Goal: Information Seeking & Learning: Learn about a topic

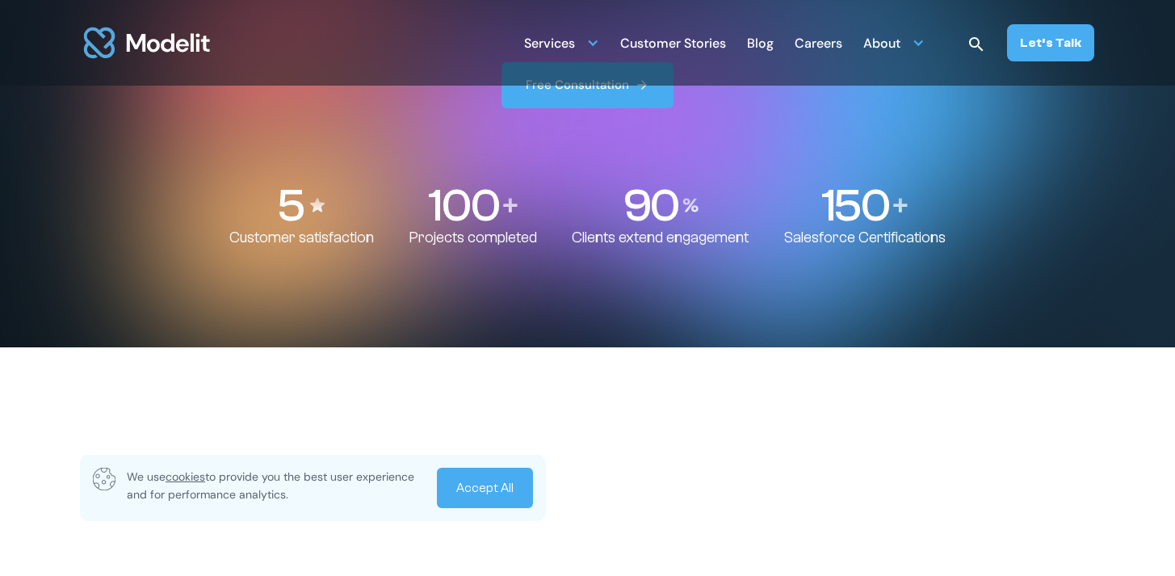
scroll to position [506, 0]
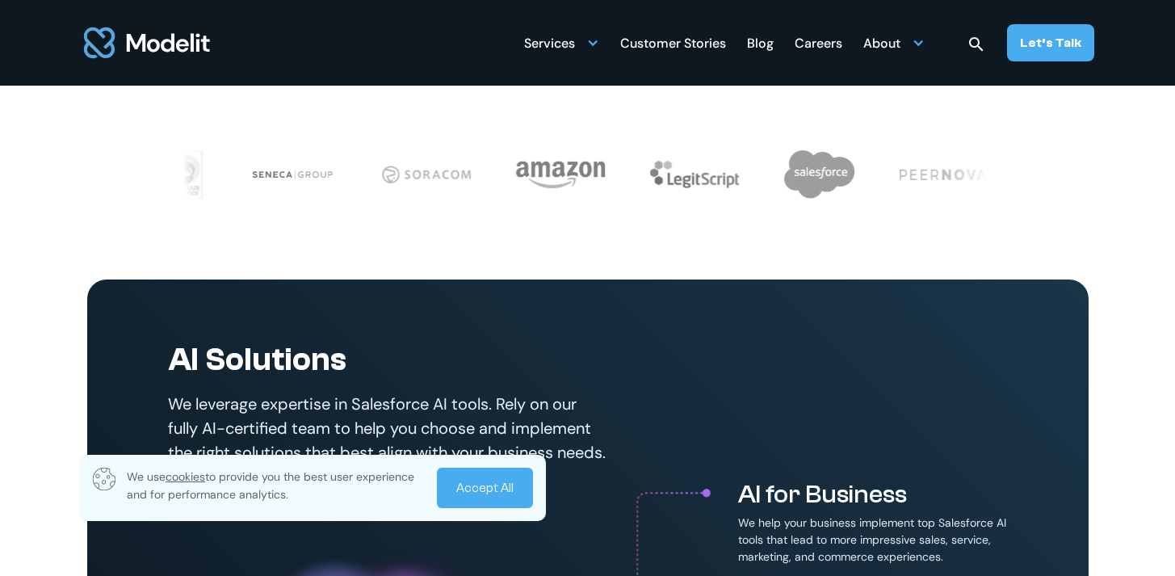
click at [502, 493] on link "Accept All" at bounding box center [485, 487] width 96 height 40
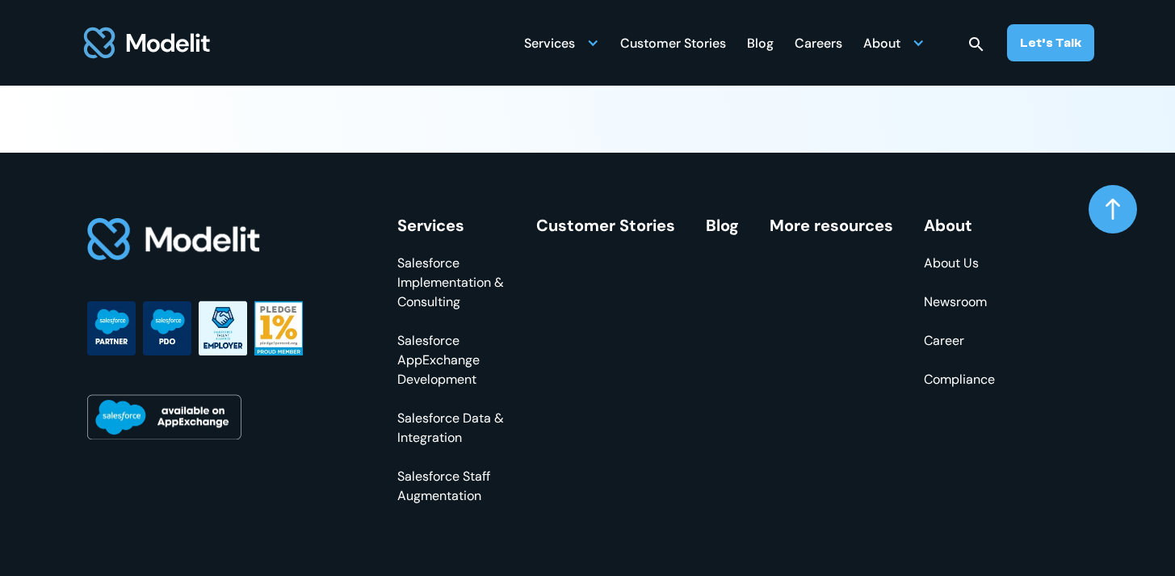
scroll to position [6169, 0]
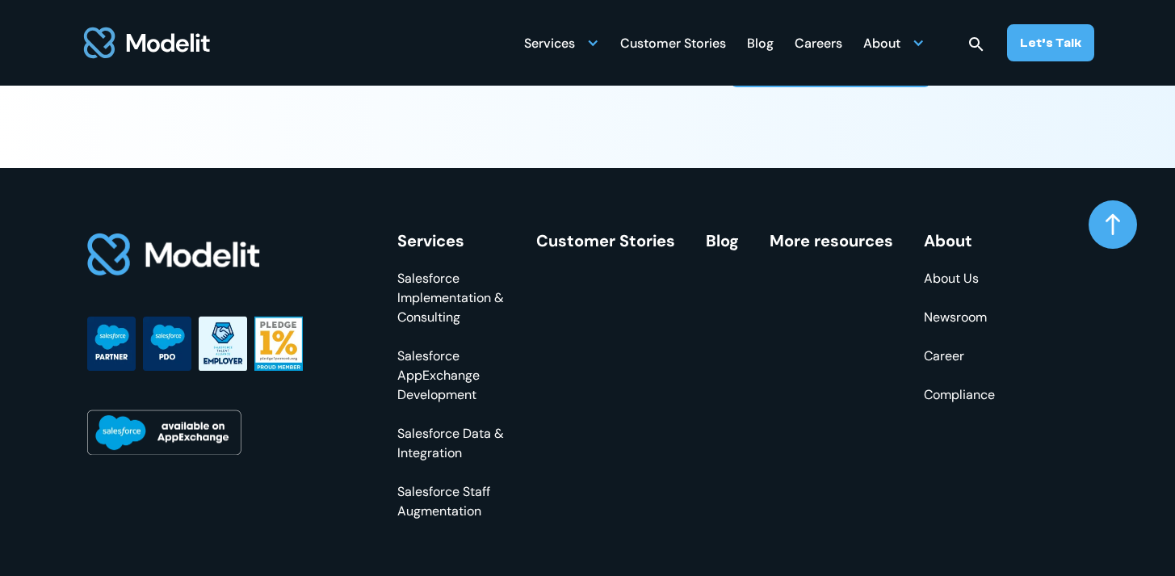
click at [625, 251] on link "Customer Stories" at bounding box center [605, 240] width 139 height 21
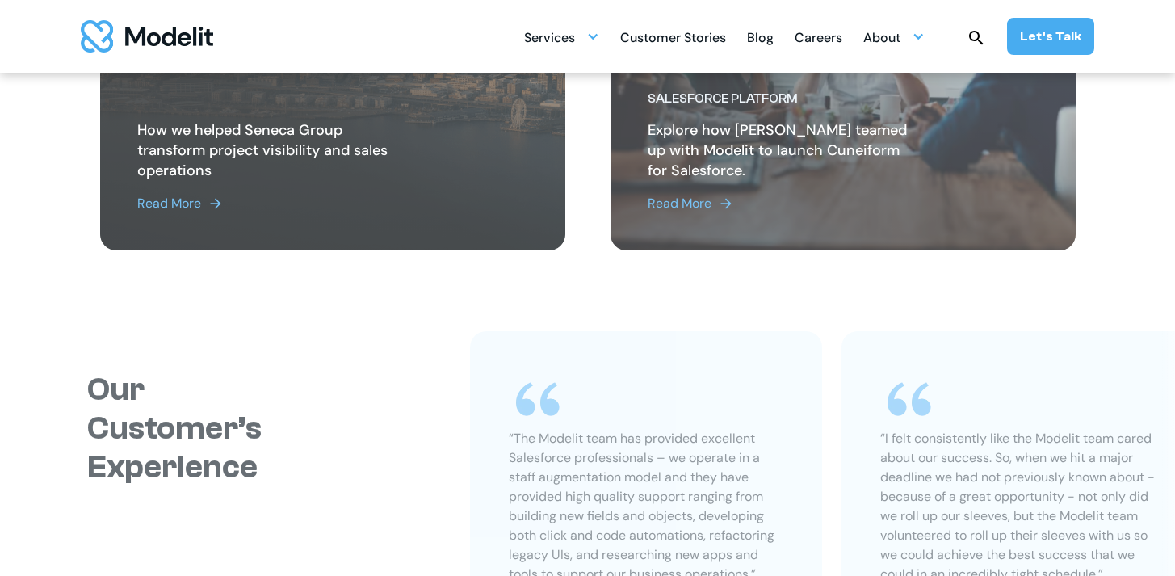
scroll to position [813, 0]
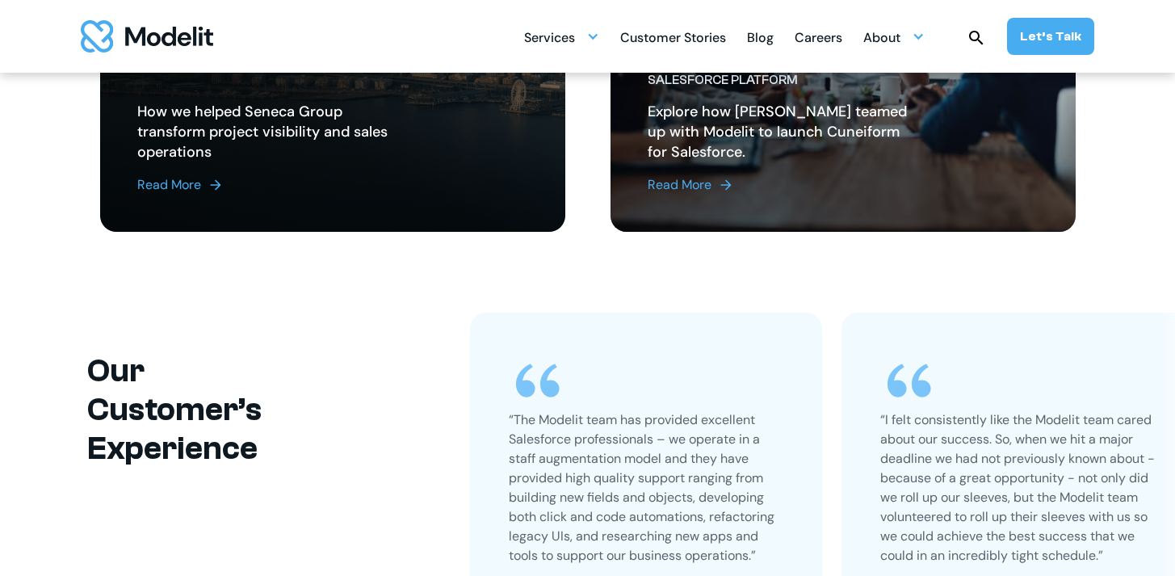
click at [366, 287] on div "How PeerNova Achieved a Data Cloud POC in 21 Days. Read More How we helped Sene…" at bounding box center [587, 54] width 1001 height 515
click at [128, 36] on img "home" at bounding box center [147, 36] width 132 height 32
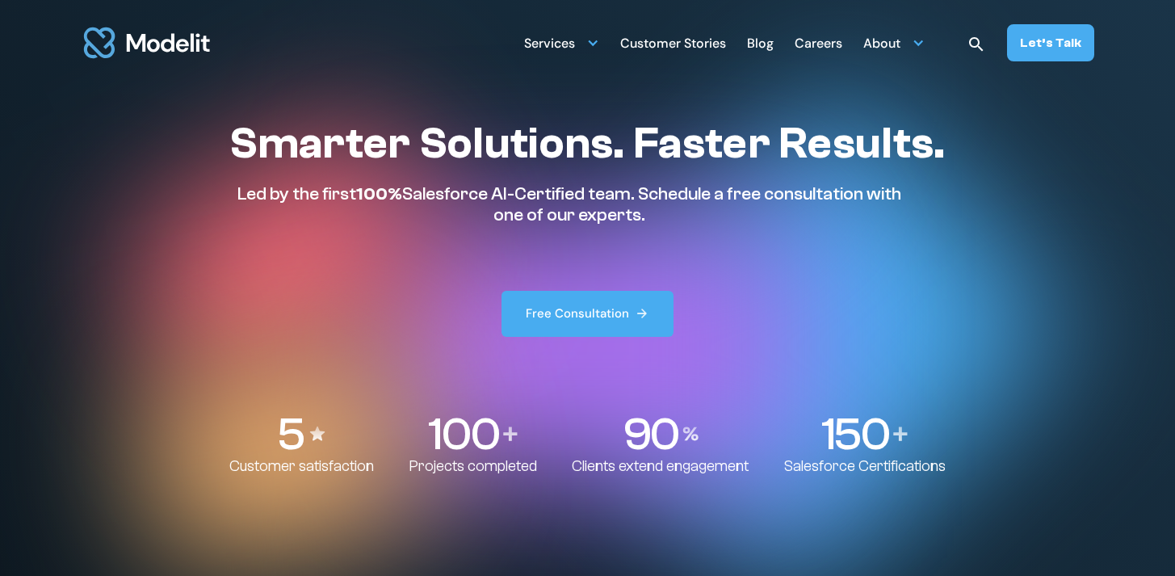
drag, startPoint x: 207, startPoint y: 132, endPoint x: 882, endPoint y: 216, distance: 680.9
click at [882, 216] on div "Smarter Solutions. Faster Results. Led by the first 100% Salesforce AI-Certifie…" at bounding box center [587, 296] width 877 height 358
copy div "Smarter Solutions. Faster Results. Led by the first 100% Salesforce AI-Certifie…"
click at [573, 206] on p "Led by the first 100% Salesforce AI-Certified team. Schedule a free consultatio…" at bounding box center [569, 204] width 680 height 43
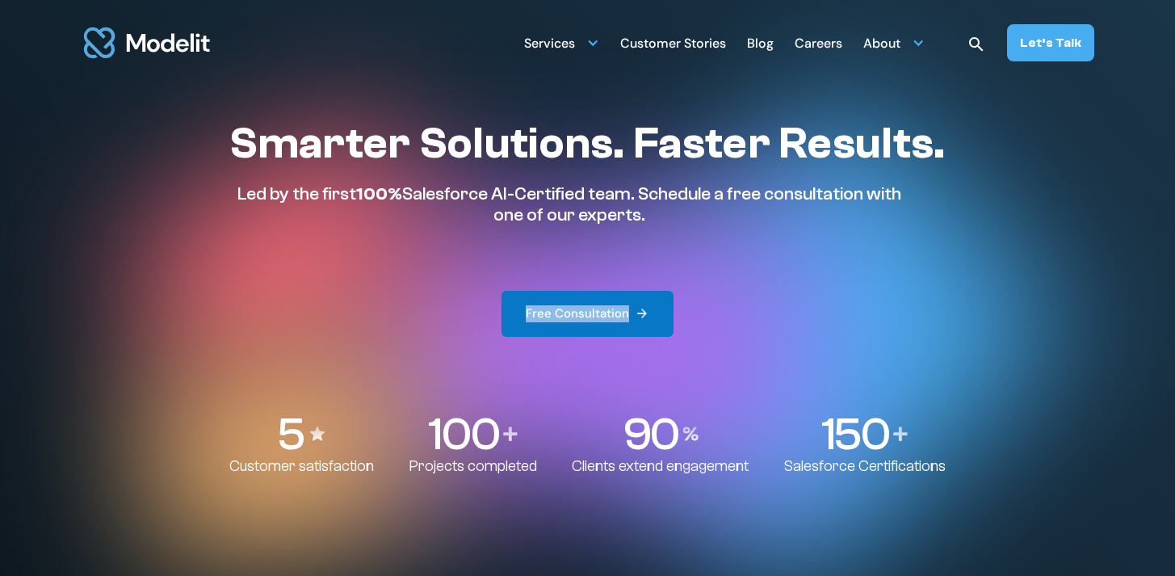
drag, startPoint x: 444, startPoint y: 310, endPoint x: 627, endPoint y: 317, distance: 183.4
click at [627, 317] on div "Smarter Solutions. Faster Results. Led by the first 100% Salesforce AI-Certifie…" at bounding box center [586, 227] width 715 height 220
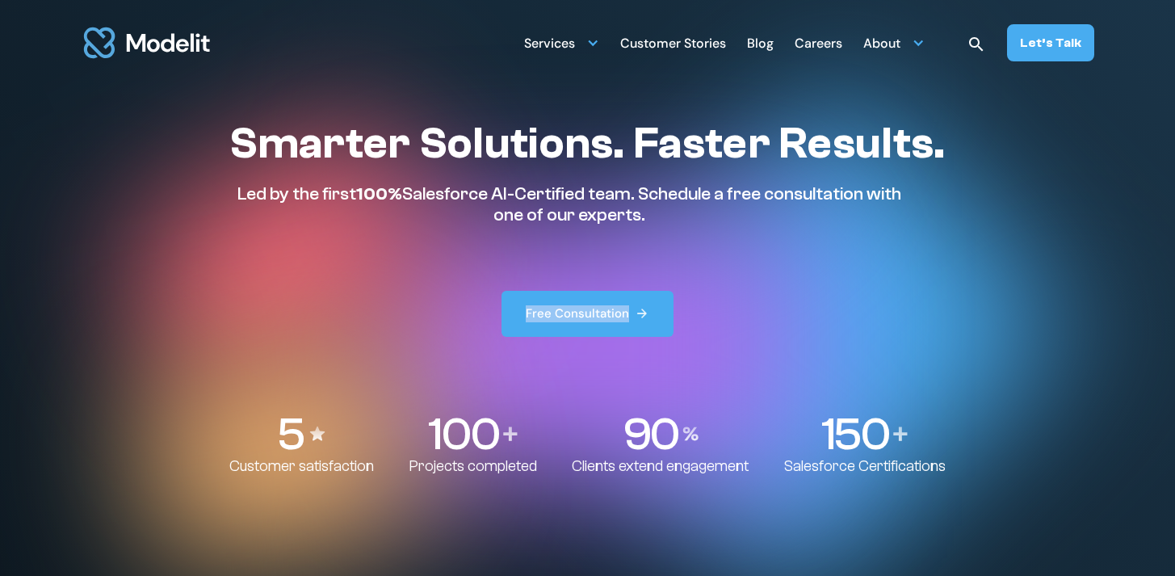
copy div "Free Consultation"
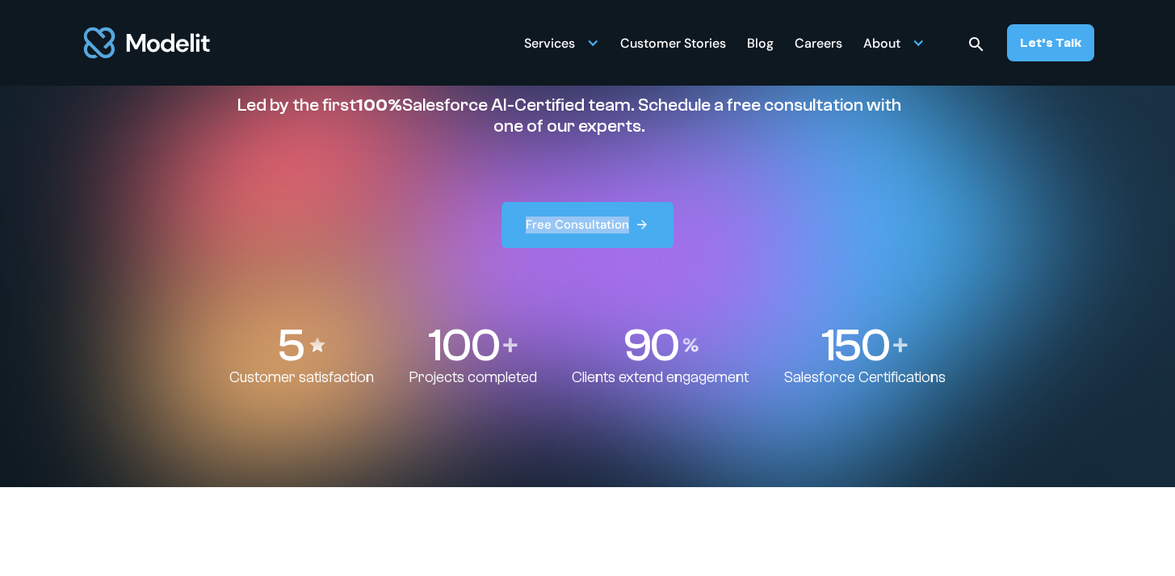
scroll to position [140, 0]
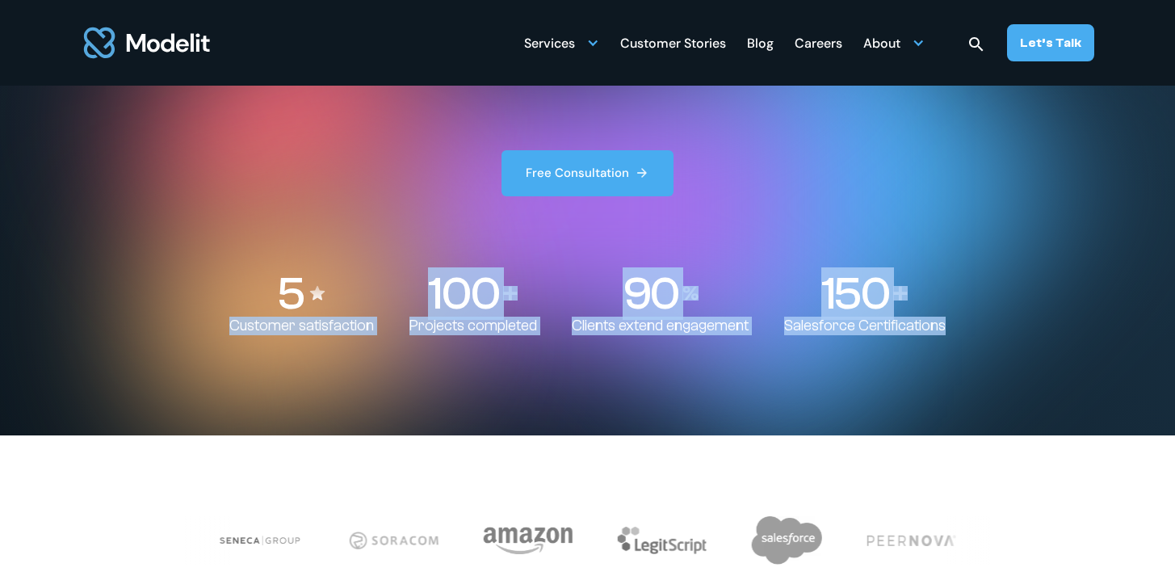
drag, startPoint x: 224, startPoint y: 325, endPoint x: 878, endPoint y: 305, distance: 653.5
click at [969, 332] on div "Smarter Solutions. Faster Results. Led by the first 100% Salesforce AI-Certifie…" at bounding box center [587, 156] width 877 height 358
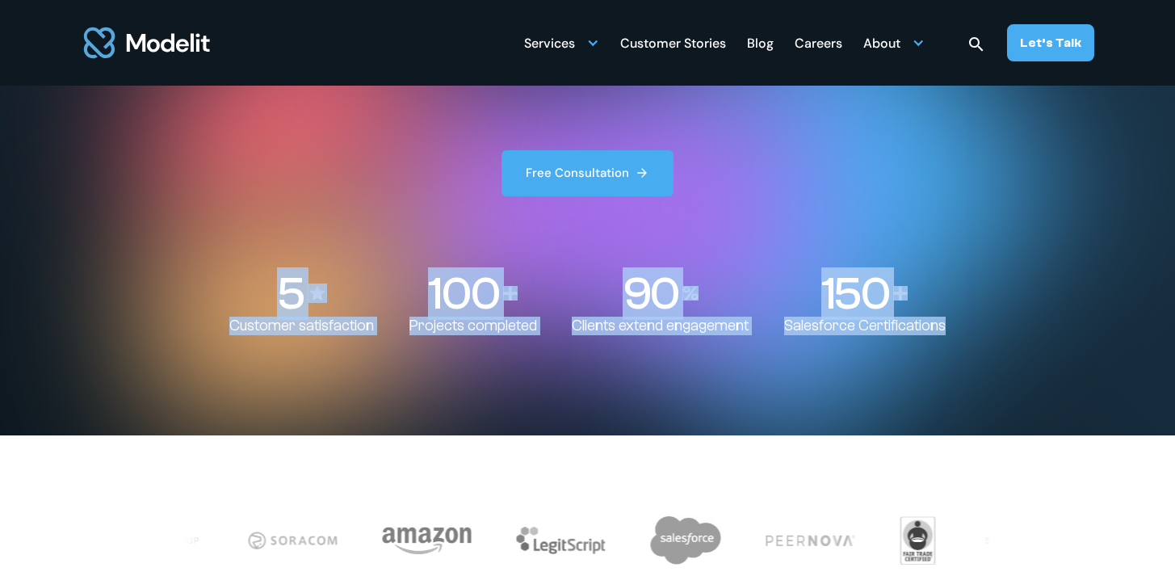
drag, startPoint x: 284, startPoint y: 287, endPoint x: 969, endPoint y: 329, distance: 686.0
click at [969, 329] on div "Smarter Solutions. Faster Results. Led by the first 100% Salesforce AI-Certifie…" at bounding box center [587, 156] width 877 height 358
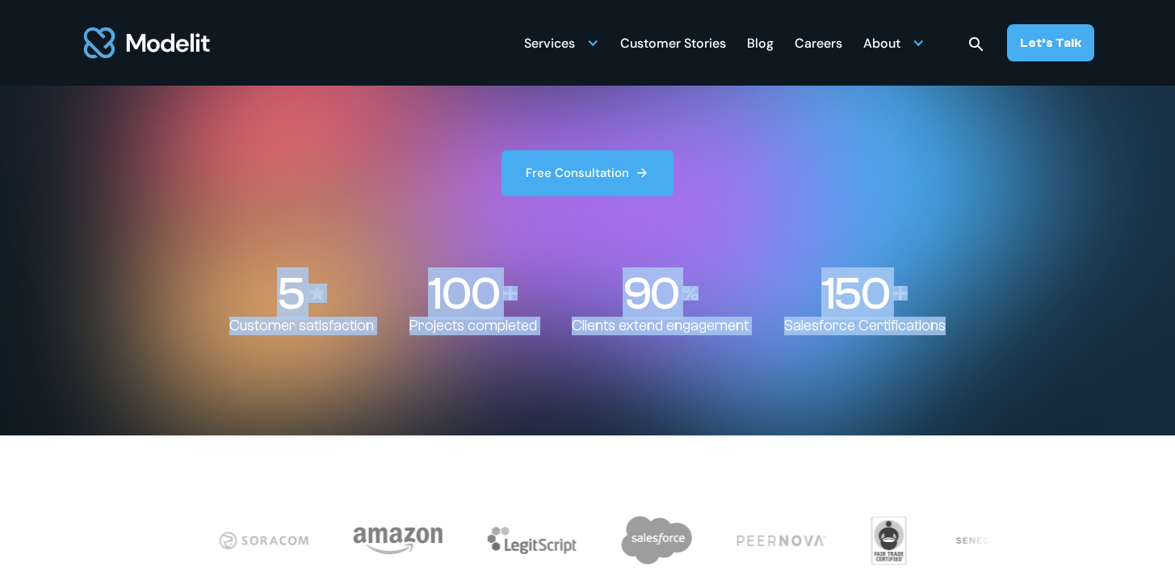
copy div "5 Customer satisfaction 100 Projects completed 90 Clients extend engagement 150…"
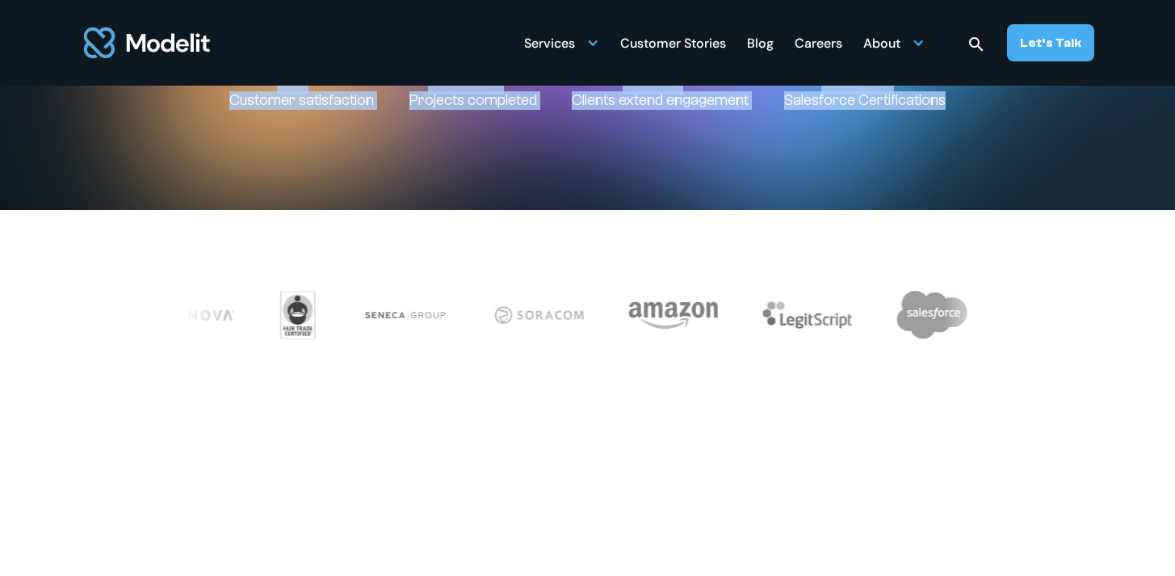
scroll to position [671, 0]
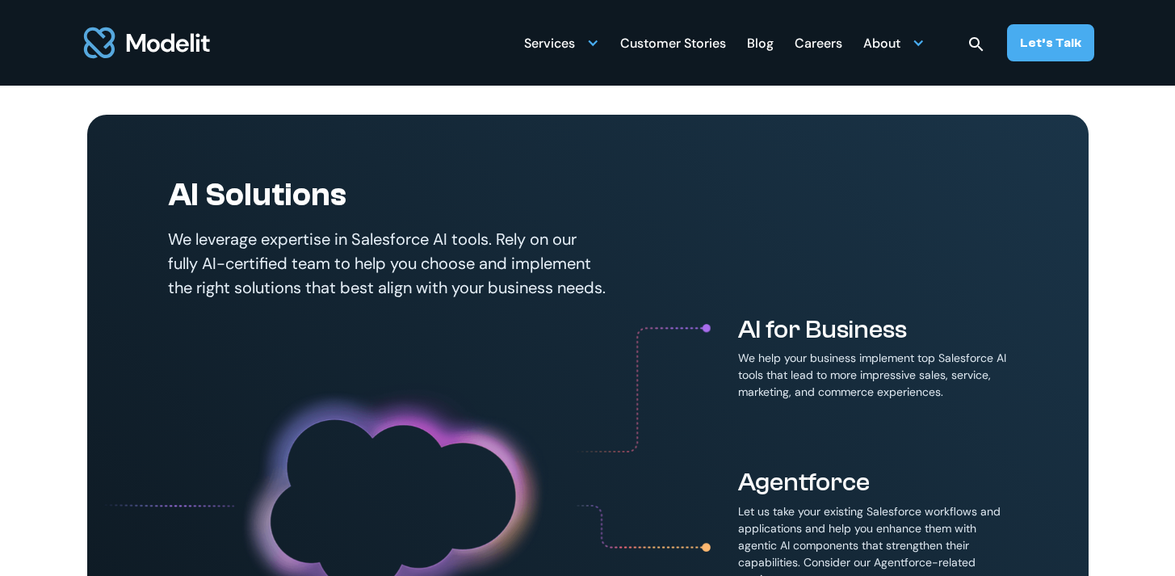
click at [51, 225] on section "AI Solutions We leverage expertise in Salesforce AI tools. Rely on our fully AI…" at bounding box center [587, 371] width 1175 height 933
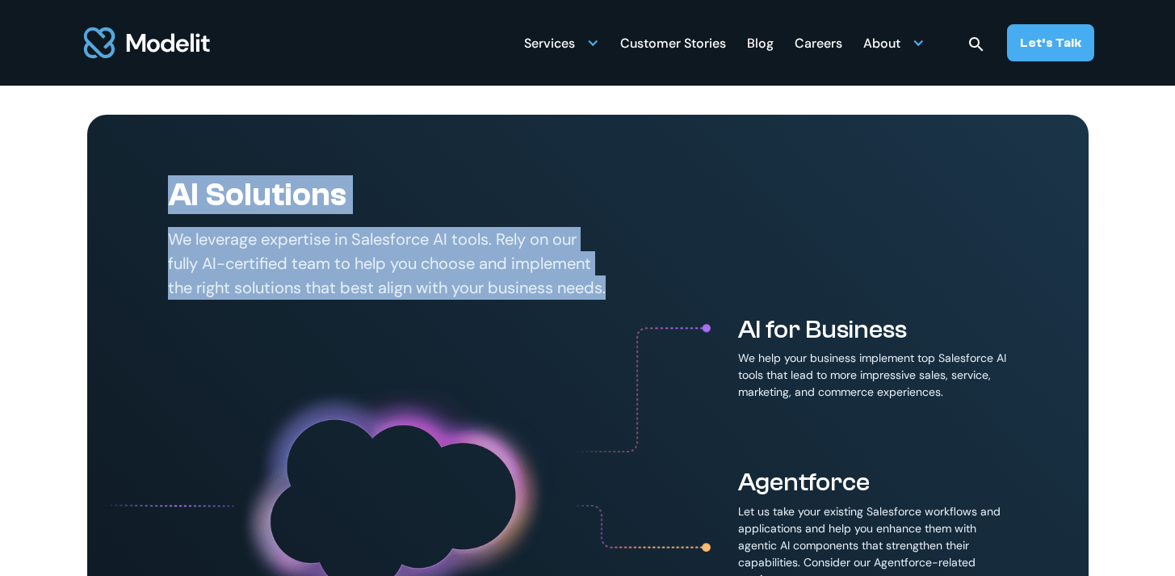
drag, startPoint x: 163, startPoint y: 195, endPoint x: 256, endPoint y: 307, distance: 145.0
click at [256, 307] on div "AI Solutions We leverage expertise in Salesforce AI tools. Rely on our fully AI…" at bounding box center [587, 436] width 1001 height 642
copy div "AI Solutions We leverage expertise in Salesforce AI tools. Rely on our fully AI…"
click at [492, 224] on div "AI Solutions We leverage expertise in Salesforce AI tools. Rely on our fully AI…" at bounding box center [388, 237] width 440 height 124
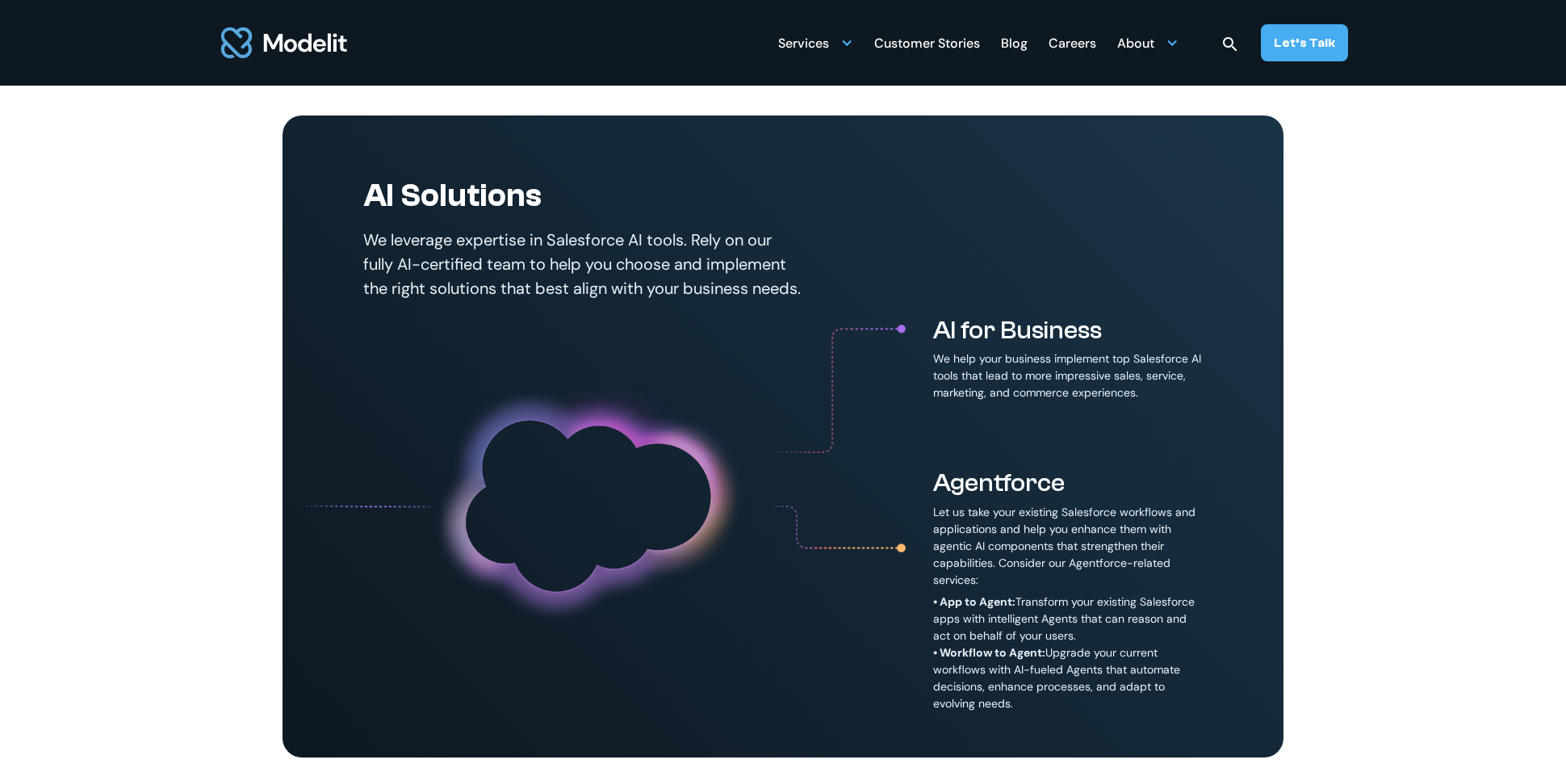
scroll to position [877, 0]
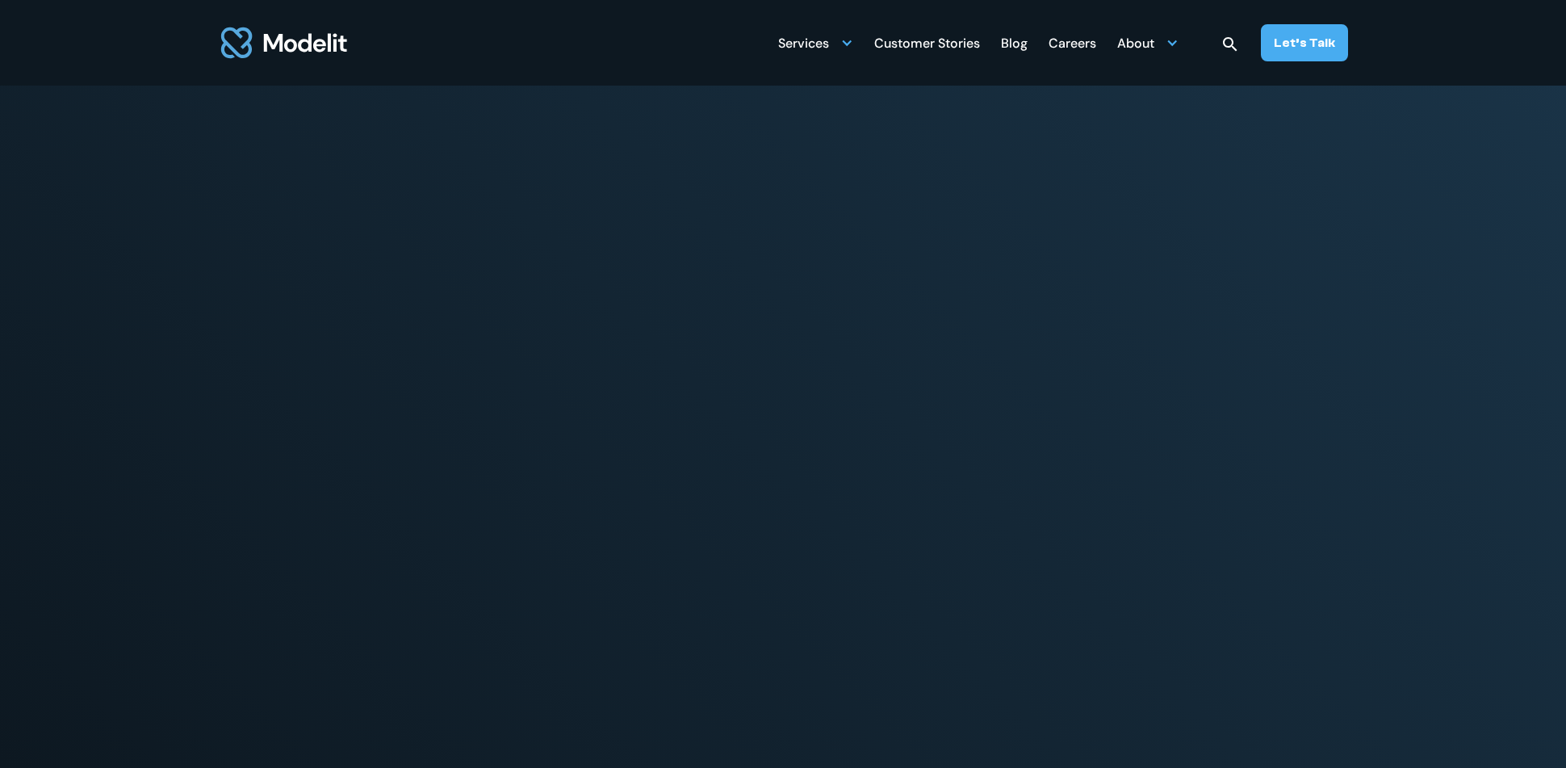
scroll to position [877, 0]
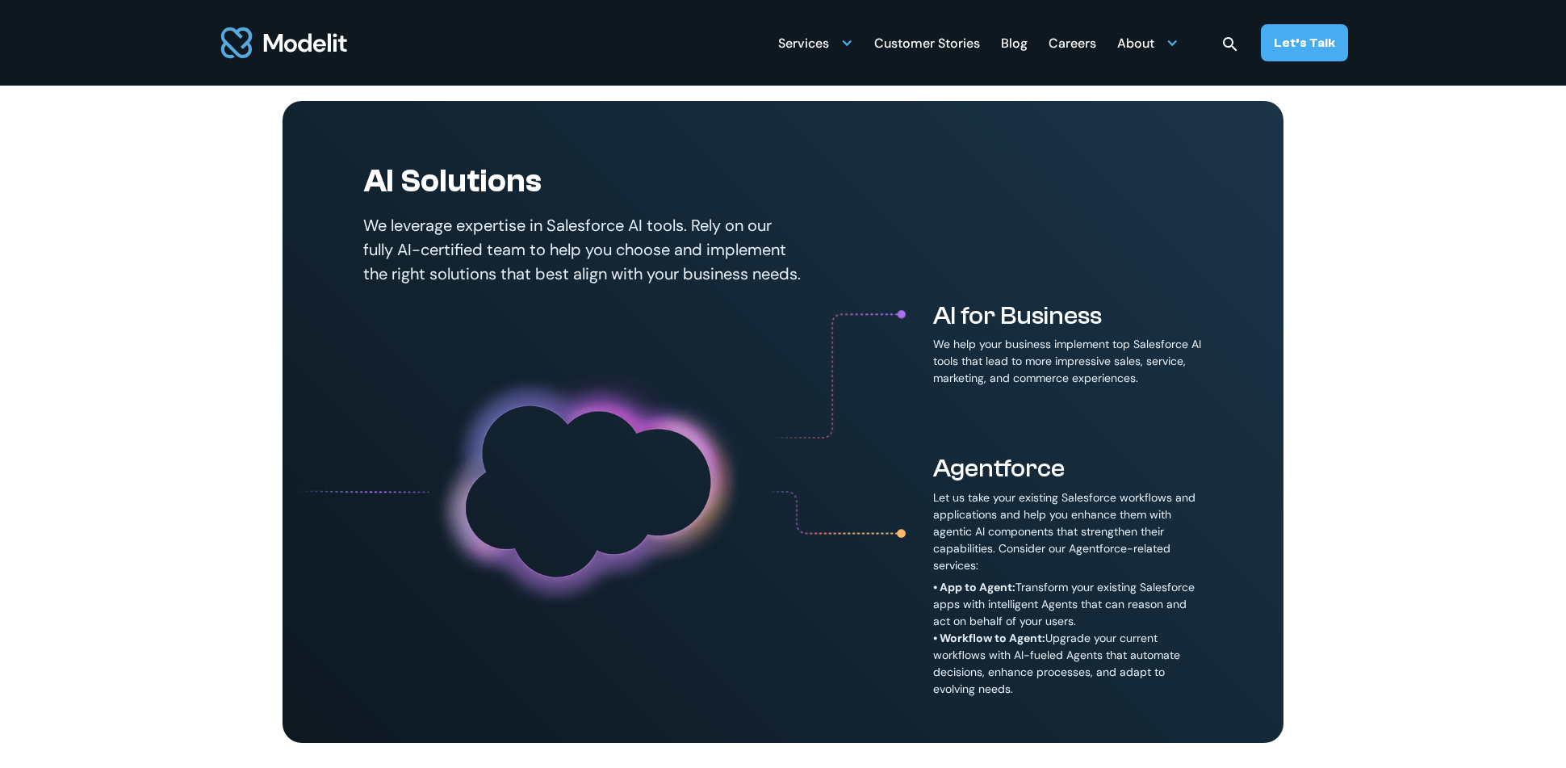
click at [861, 258] on div "AI Solutions We leverage expertise in Salesforce AI tools. Rely on our fully AI…" at bounding box center [783, 422] width 1001 height 642
drag, startPoint x: 539, startPoint y: 191, endPoint x: 365, endPoint y: 174, distance: 175.2
click at [365, 174] on h2 "AI Solutions" at bounding box center [583, 180] width 440 height 39
copy h2 "AI Solutions"
click at [666, 203] on div "AI Solutions We leverage expertise in Salesforce AI tools. Rely on our fully AI…" at bounding box center [583, 223] width 440 height 124
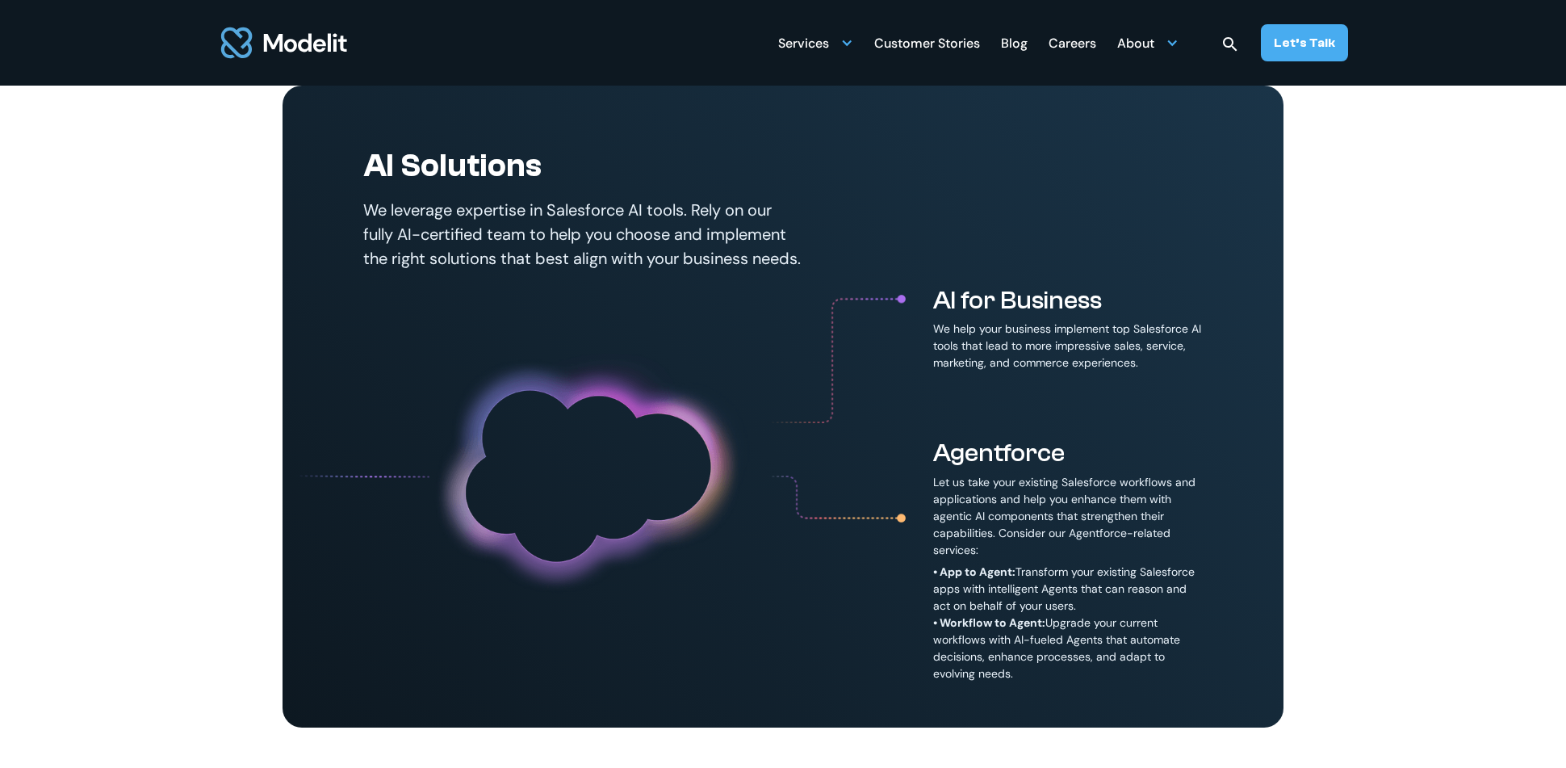
scroll to position [887, 0]
